Goal: Task Accomplishment & Management: Manage account settings

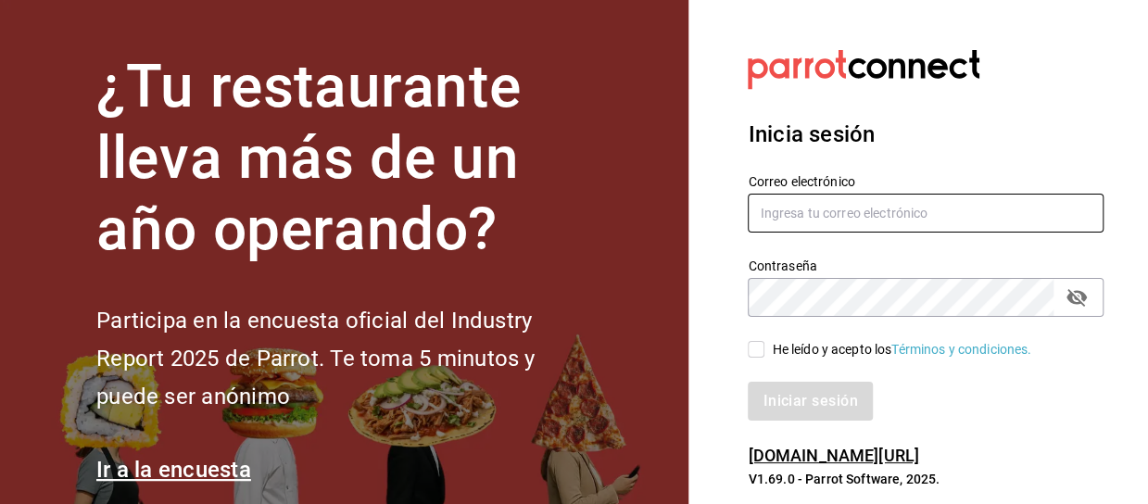
type input "[EMAIL_ADDRESS][DOMAIN_NAME]"
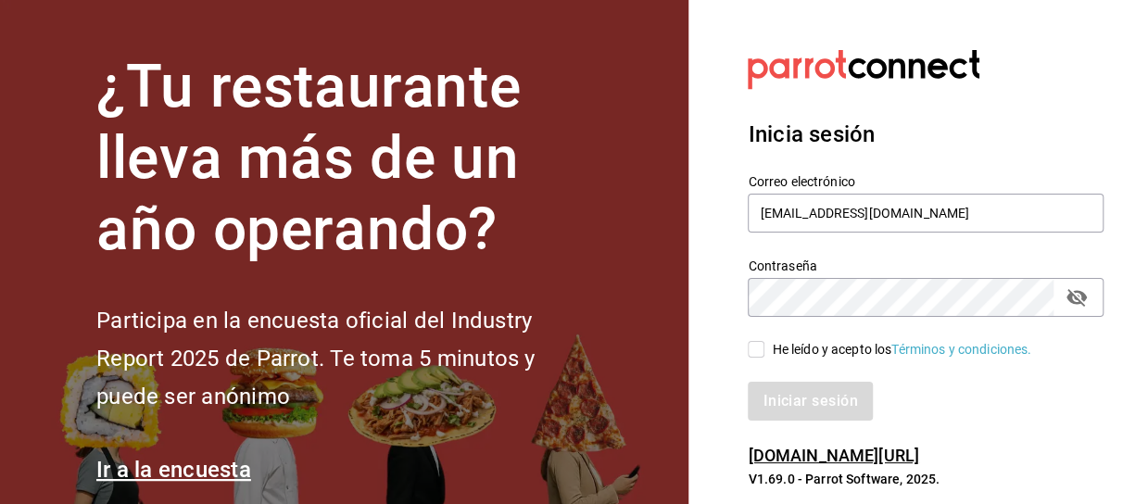
click at [758, 353] on input "He leído y acepto los Términos y condiciones." at bounding box center [756, 349] width 17 height 17
checkbox input "true"
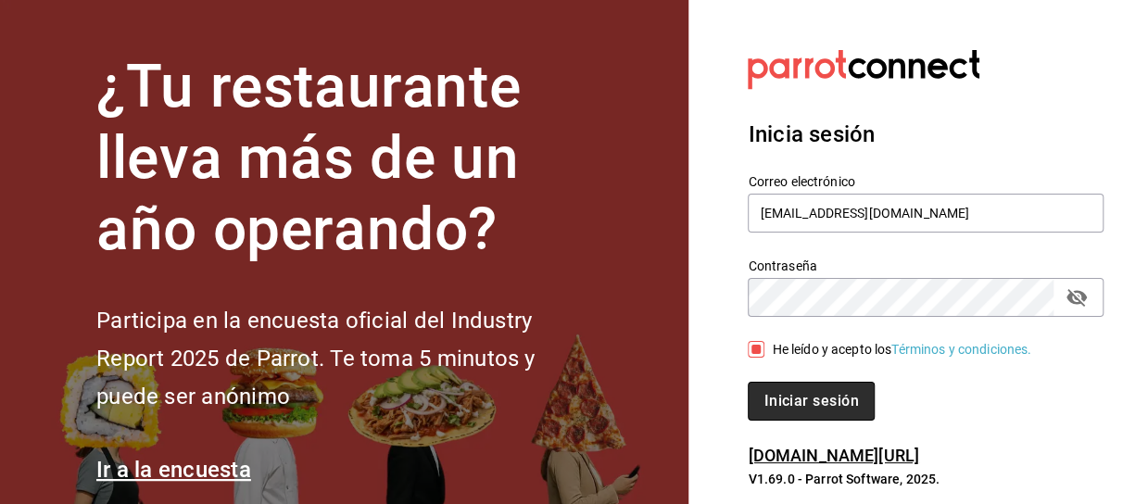
click at [816, 407] on button "Iniciar sesión" at bounding box center [811, 401] width 126 height 39
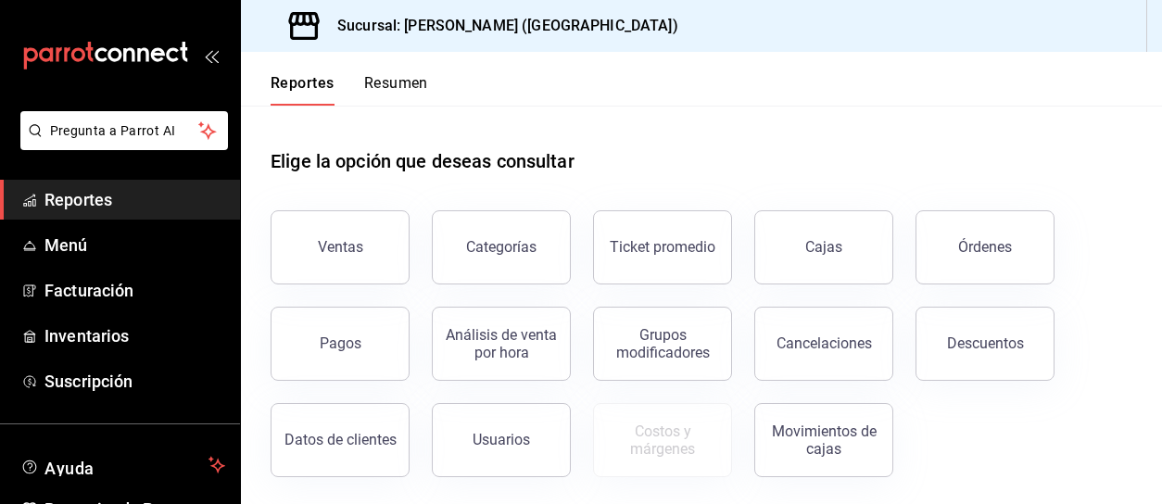
click at [410, 82] on button "Resumen" at bounding box center [396, 90] width 64 height 32
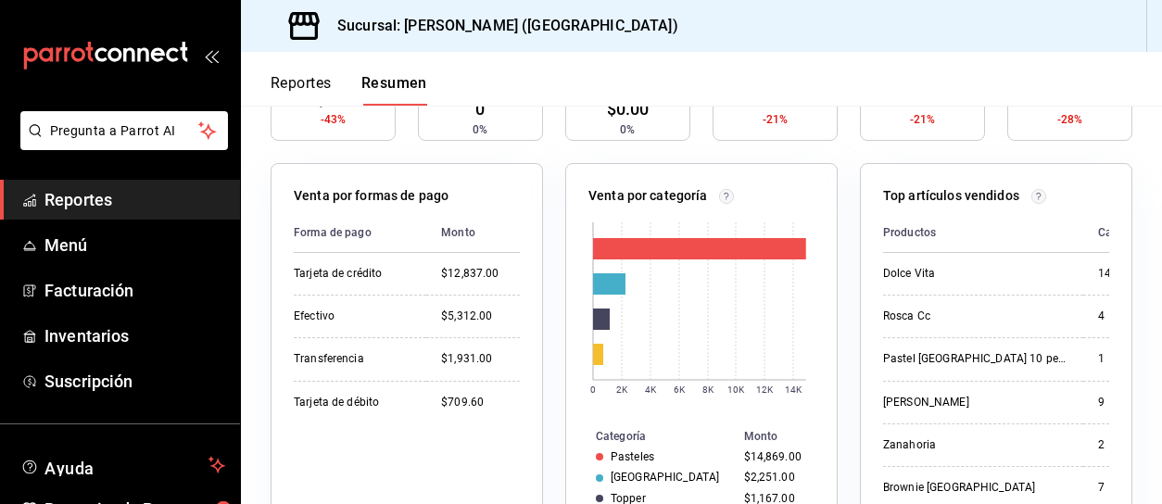
scroll to position [278, 0]
